Goal: Navigation & Orientation: Find specific page/section

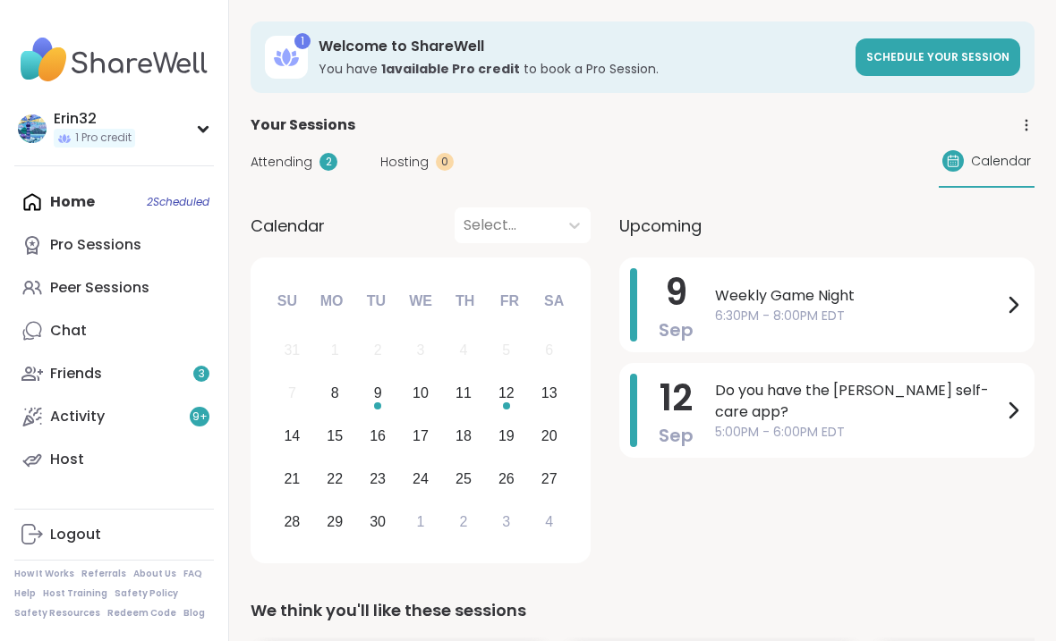
click at [144, 284] on div "Peer Sessions" at bounding box center [99, 288] width 99 height 20
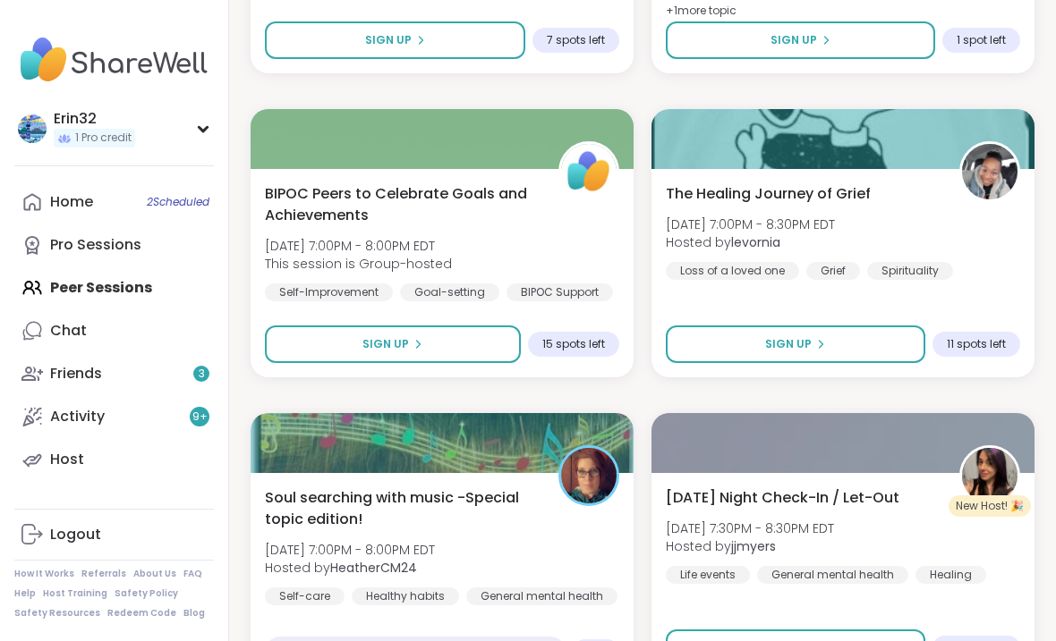
scroll to position [5176, 0]
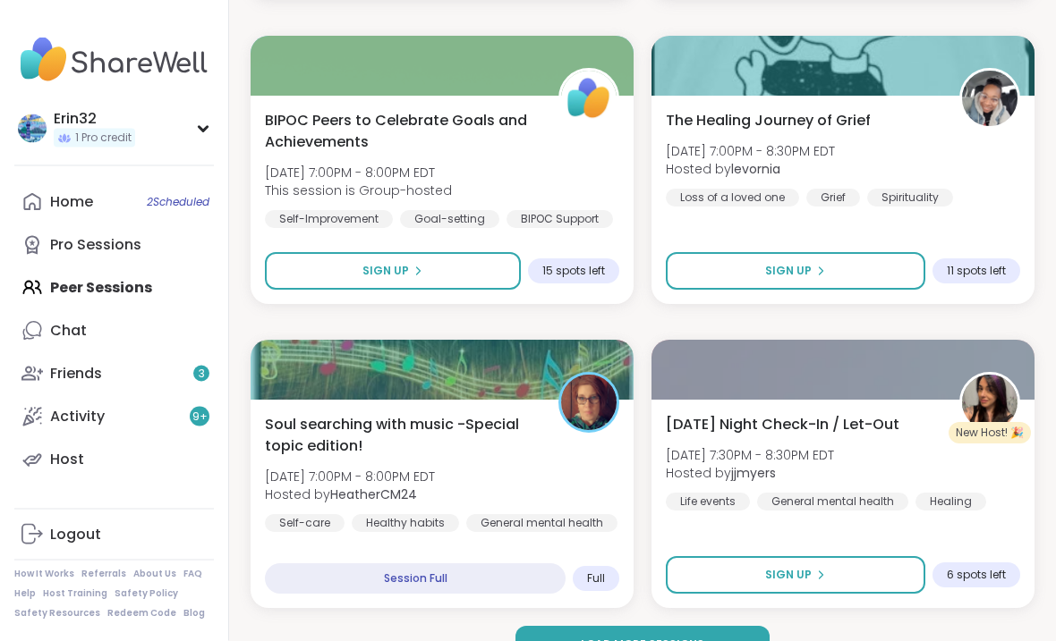
click at [666, 611] on button "Load more sessions" at bounding box center [642, 646] width 254 height 38
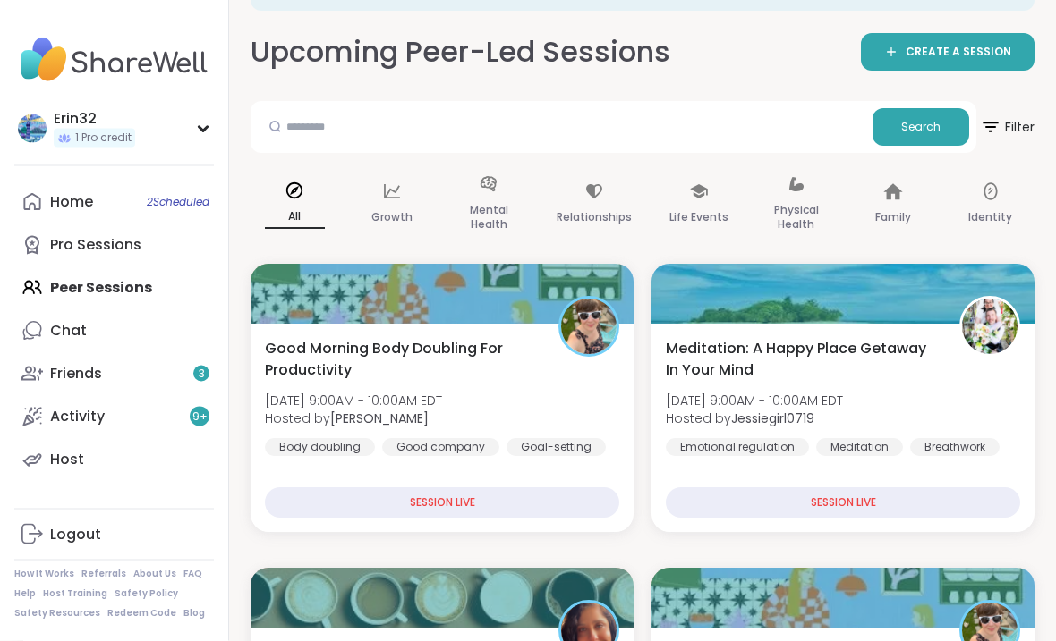
scroll to position [0, 0]
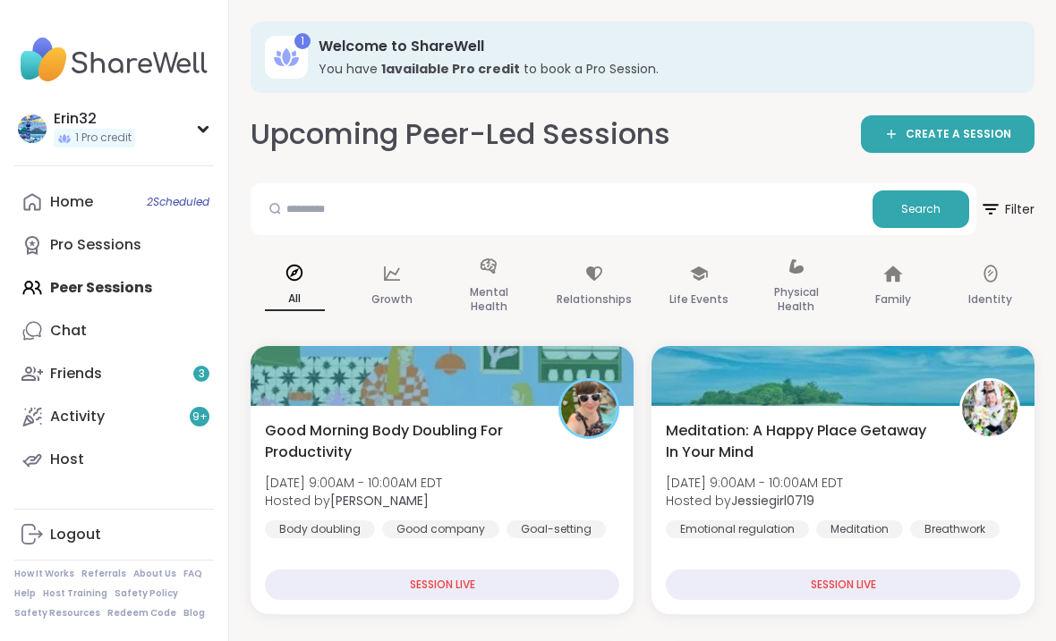
click at [196, 201] on span "2 Scheduled" at bounding box center [178, 202] width 63 height 14
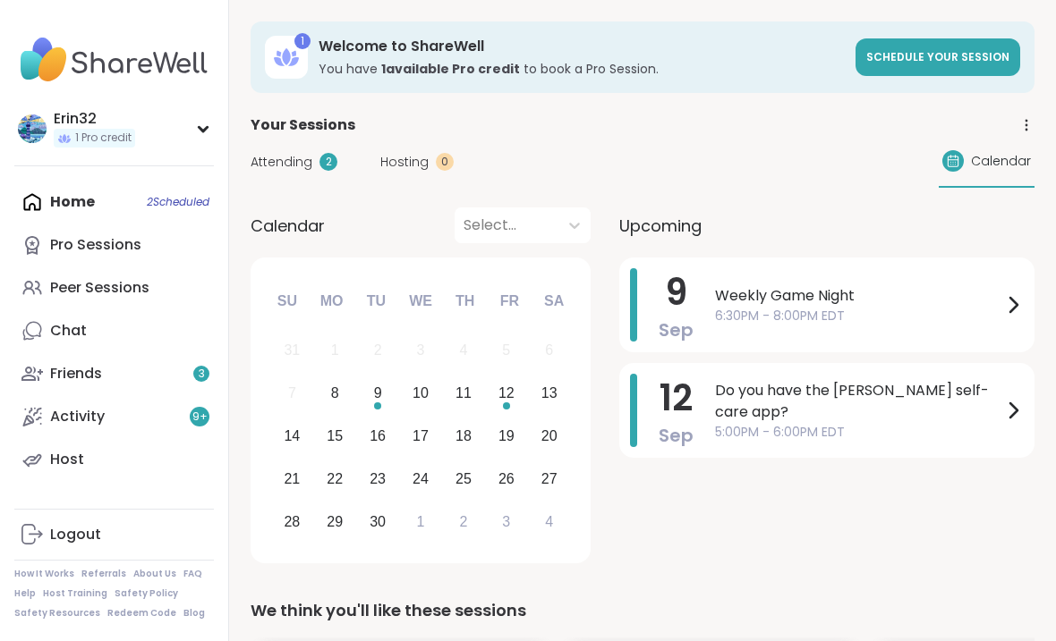
click at [143, 271] on link "Peer Sessions" at bounding box center [114, 288] width 200 height 43
